Goal: Find specific page/section: Find specific page/section

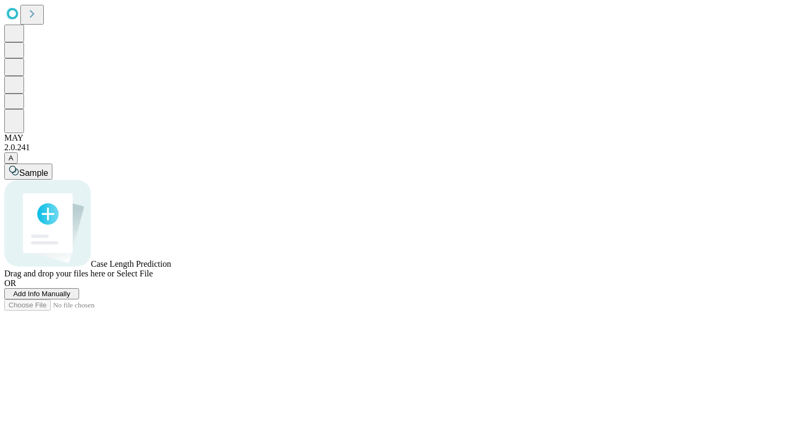
click at [18, 15] on icon at bounding box center [12, 13] width 12 height 11
click at [36, 15] on icon at bounding box center [32, 13] width 15 height 15
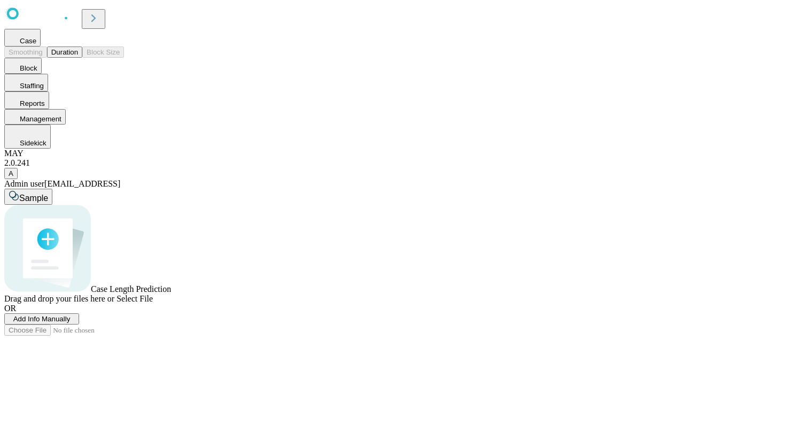
click at [36, 45] on span "Case" at bounding box center [28, 41] width 17 height 8
click at [82, 58] on button "Duration" at bounding box center [64, 51] width 35 height 11
click at [148, 74] on button "Proactive Block Release" at bounding box center [105, 68] width 85 height 11
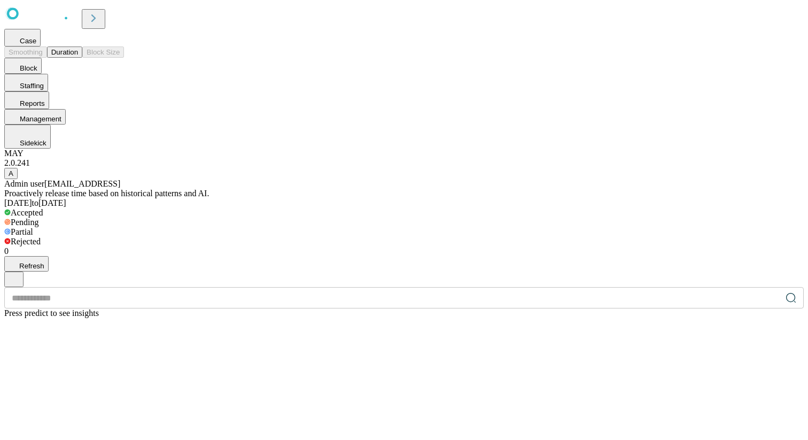
click at [36, 44] on span "Case" at bounding box center [28, 41] width 17 height 8
click at [41, 42] on button "Case" at bounding box center [22, 38] width 36 height 18
click at [82, 58] on button "Duration" at bounding box center [64, 51] width 35 height 11
